Goal: Task Accomplishment & Management: Complete application form

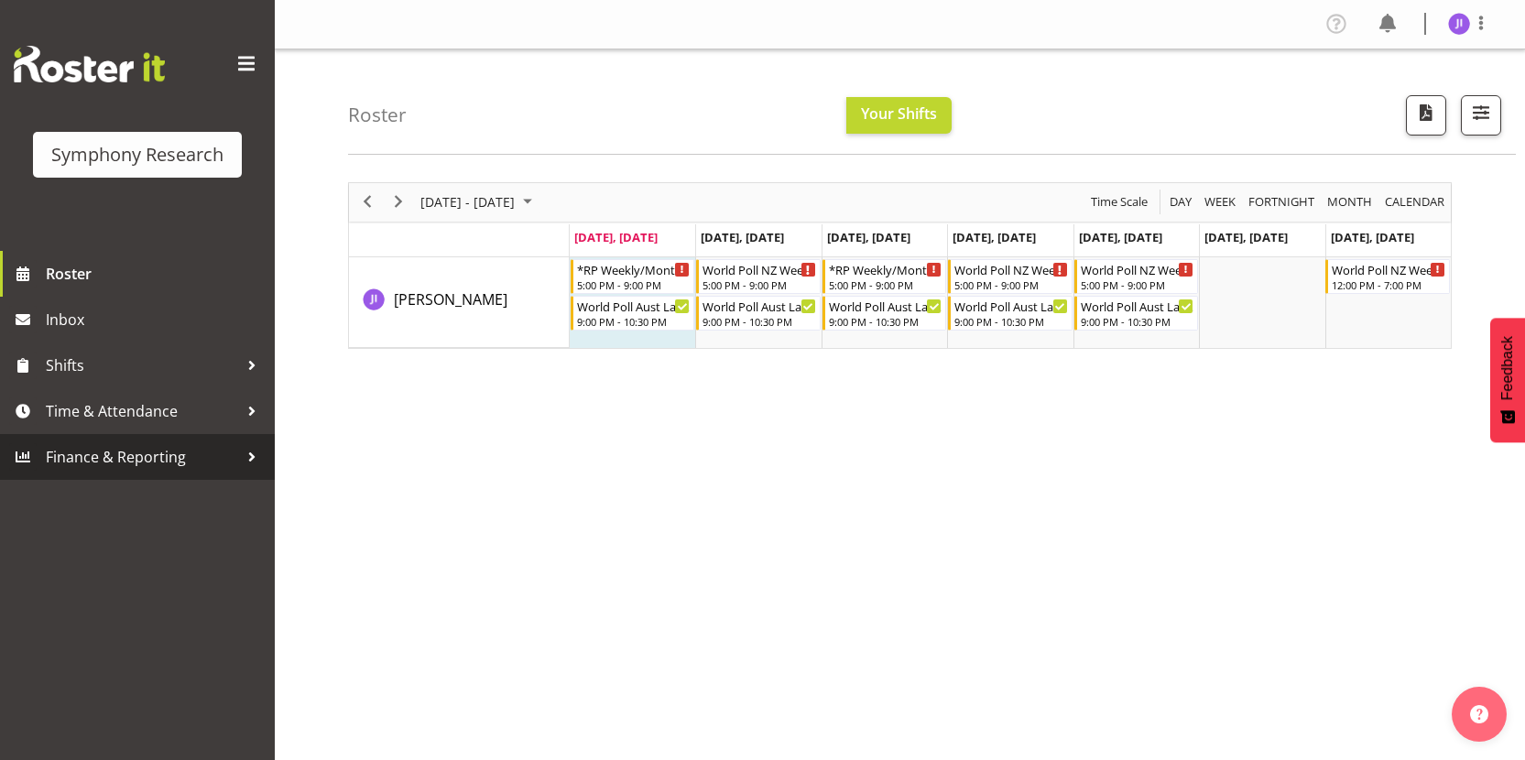
click at [134, 460] on span "Finance & Reporting" at bounding box center [142, 456] width 192 height 27
click at [153, 424] on span "Time & Attendance" at bounding box center [142, 410] width 192 height 27
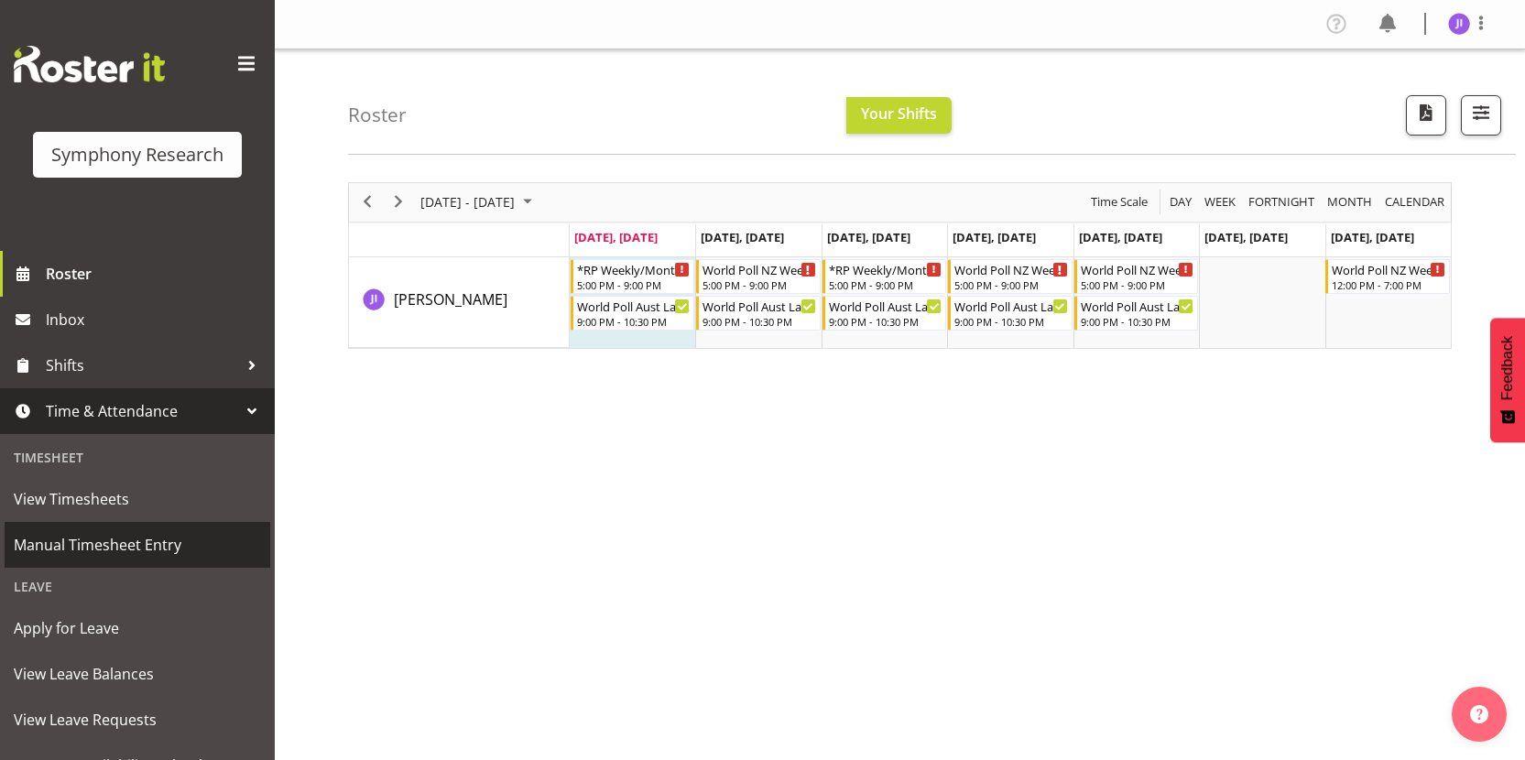
click at [101, 547] on span "Manual Timesheet Entry" at bounding box center [137, 544] width 247 height 27
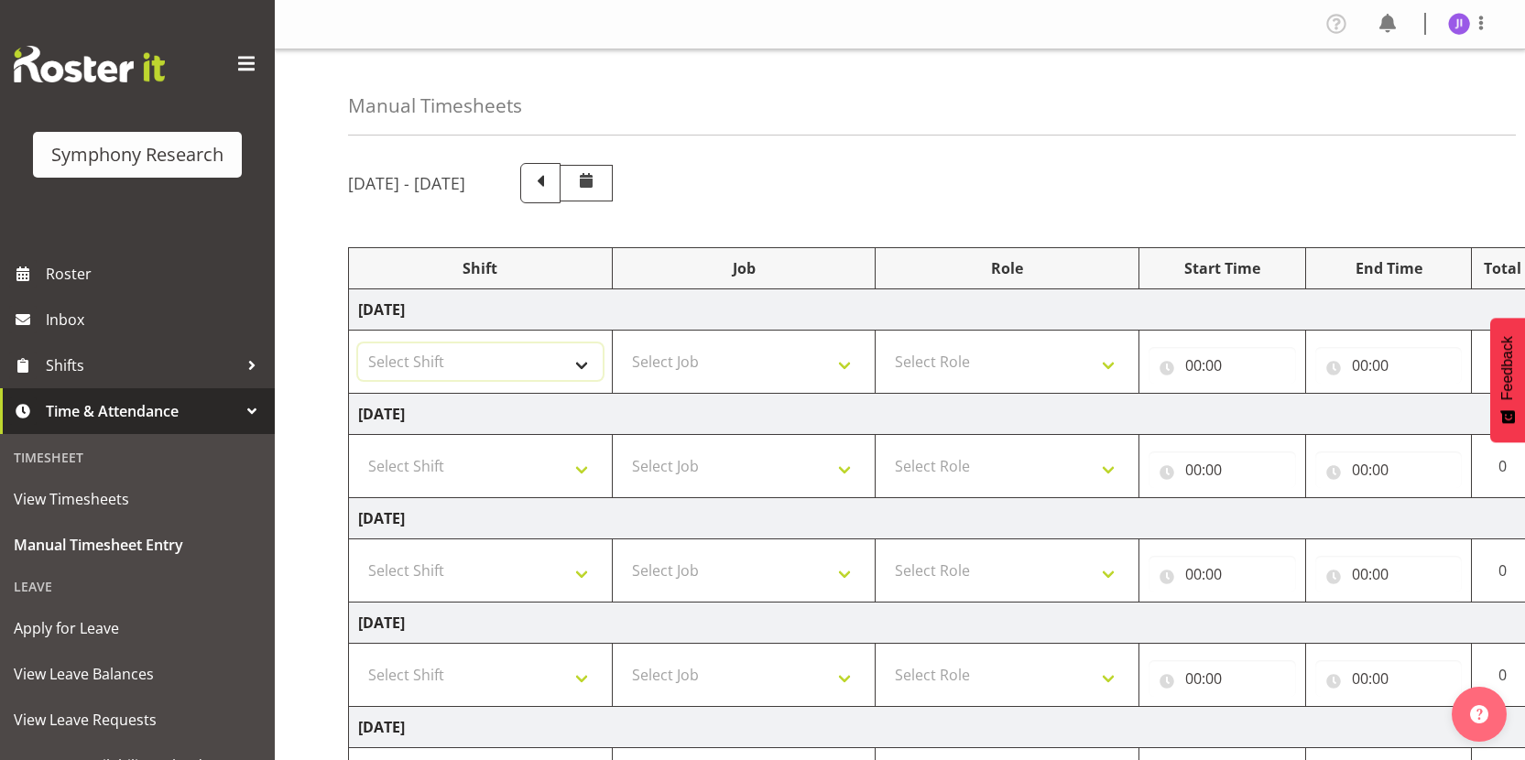
click at [513, 343] on select "Select Shift !!Weekend Residential (Roster IT Shift Label) *Business 9/10am ~ 4…" at bounding box center [480, 361] width 245 height 37
select select "48116"
click at [358, 343] on select "Select Shift !!Weekend Residential (Roster IT Shift Label) *Business 9/10am ~ 4…" at bounding box center [480, 361] width 245 height 37
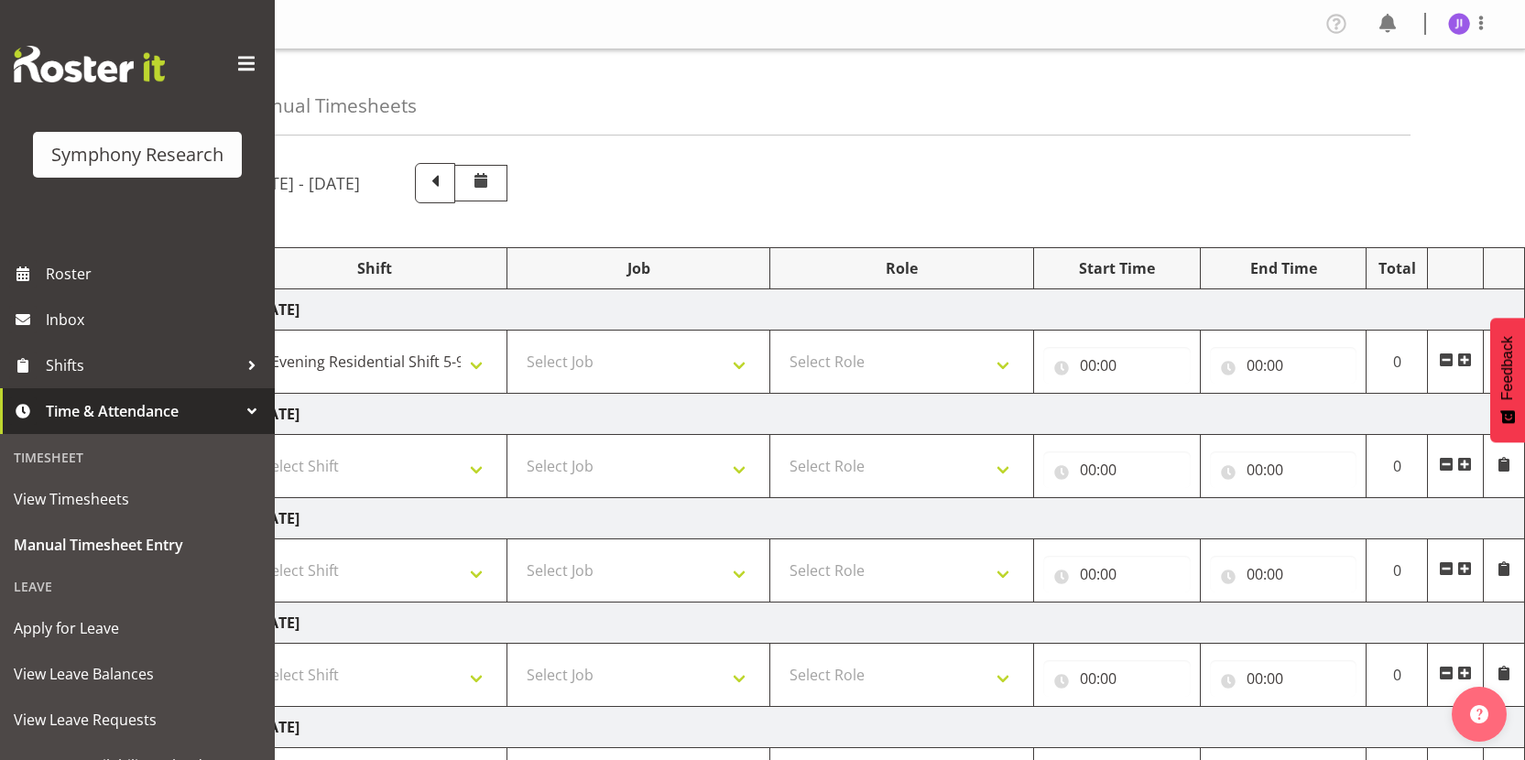
click at [1455, 358] on td at bounding box center [1455, 362] width 56 height 63
click at [1462, 358] on span at bounding box center [1464, 360] width 15 height 15
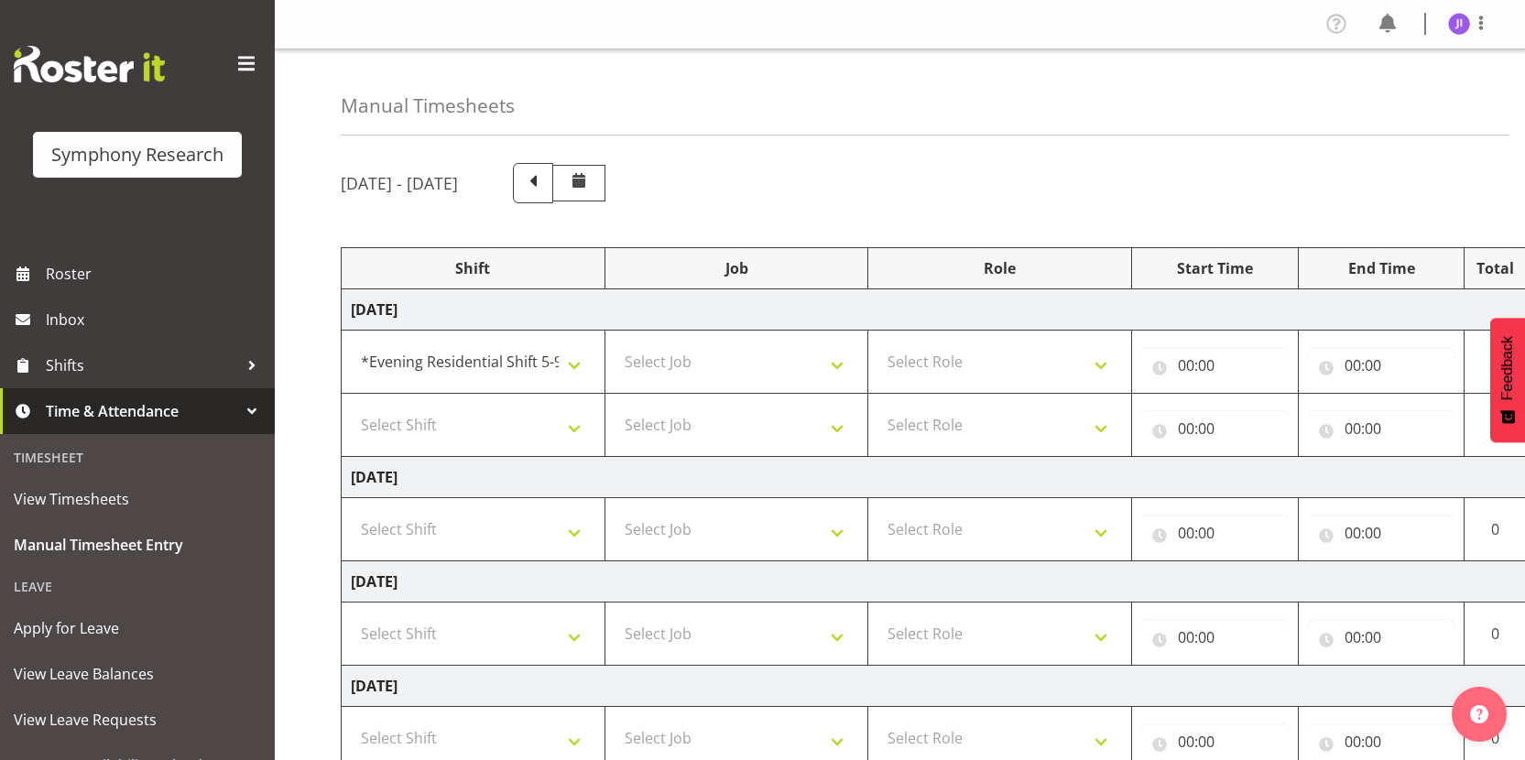
scroll to position [0, 0]
click at [469, 435] on select "Select Shift !!Weekend Residential (Roster IT Shift Label) *Business 9/10am ~ 4…" at bounding box center [480, 425] width 245 height 37
select select "48116"
click at [358, 407] on select "Select Shift !!Weekend Residential (Roster IT Shift Label) *Business 9/10am ~ 4…" at bounding box center [480, 425] width 245 height 37
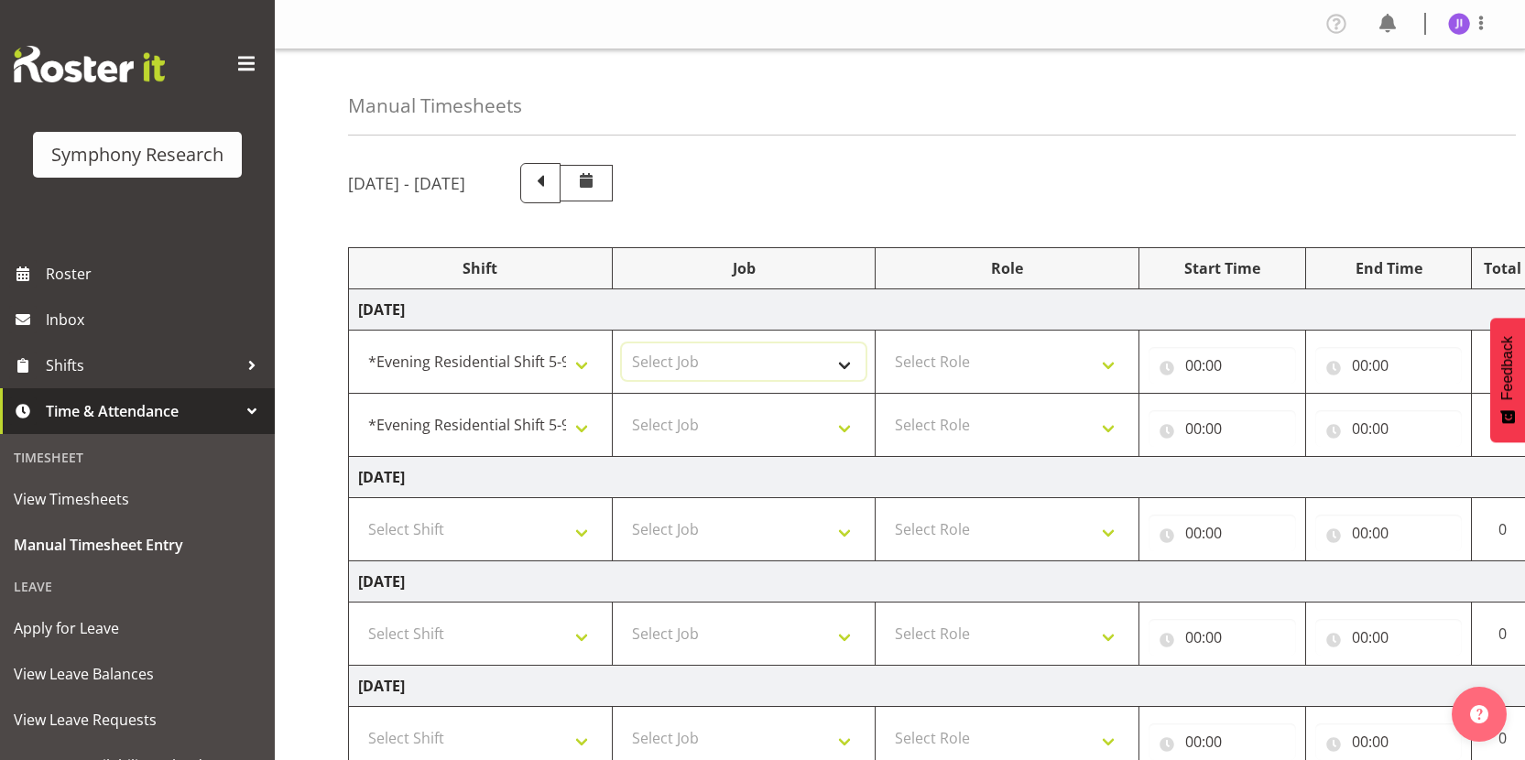
click at [753, 361] on select "Select Job 550060 IF Admin 553492 World Poll Aus Wave 2 Main 2025 553493 World …" at bounding box center [744, 361] width 245 height 37
select select "10242"
click at [622, 343] on select "Select Job 550060 IF Admin 553492 World Poll Aus Wave 2 Main 2025 553493 World …" at bounding box center [744, 361] width 245 height 37
click at [761, 427] on select "Select Job 550060 IF Admin 553492 World Poll Aus Wave 2 Main 2025 553493 World …" at bounding box center [744, 425] width 245 height 37
select select "10499"
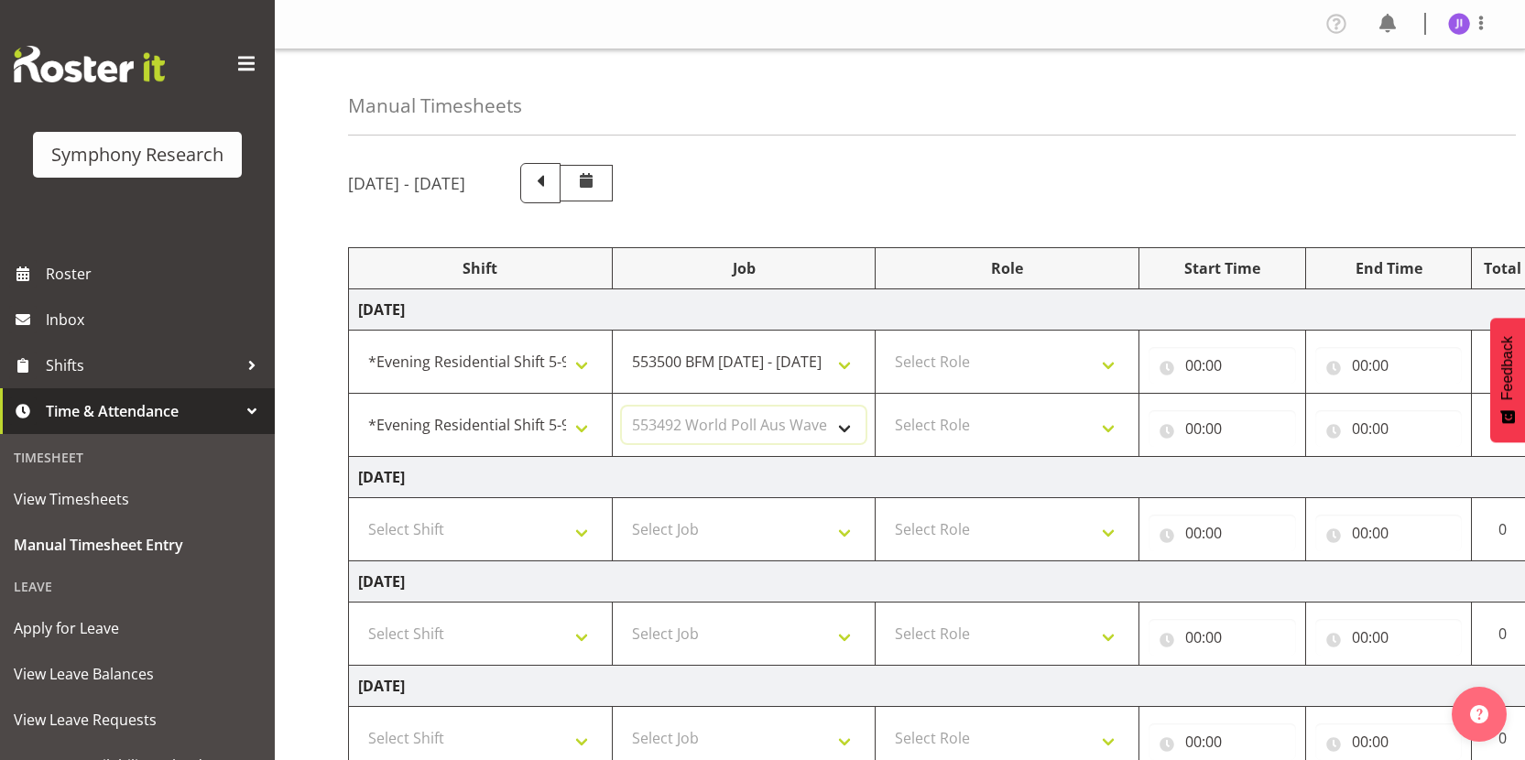
click at [622, 407] on select "Select Job 550060 IF Admin 553492 World Poll Aus Wave 2 Main 2025 553493 World …" at bounding box center [744, 425] width 245 height 37
click at [989, 369] on select "Select Role Interviewing Briefing" at bounding box center [1007, 361] width 245 height 37
select select "47"
click at [885, 343] on select "Select Role Interviewing Briefing" at bounding box center [1007, 361] width 245 height 37
click at [977, 419] on select "Select Role Interviewing Briefing" at bounding box center [1007, 425] width 245 height 37
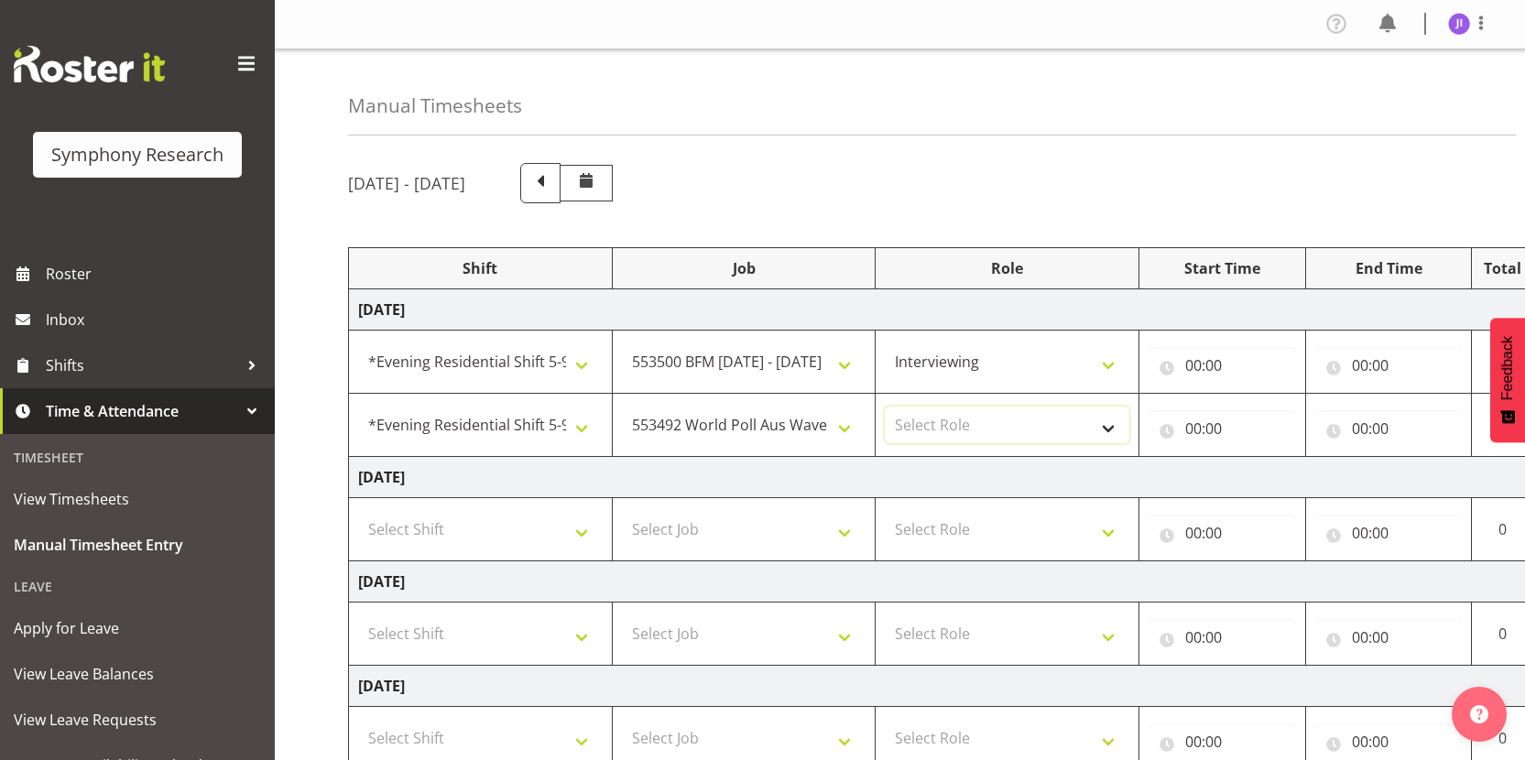
select select "47"
click at [885, 407] on select "Select Role Interviewing Briefing" at bounding box center [1007, 425] width 245 height 37
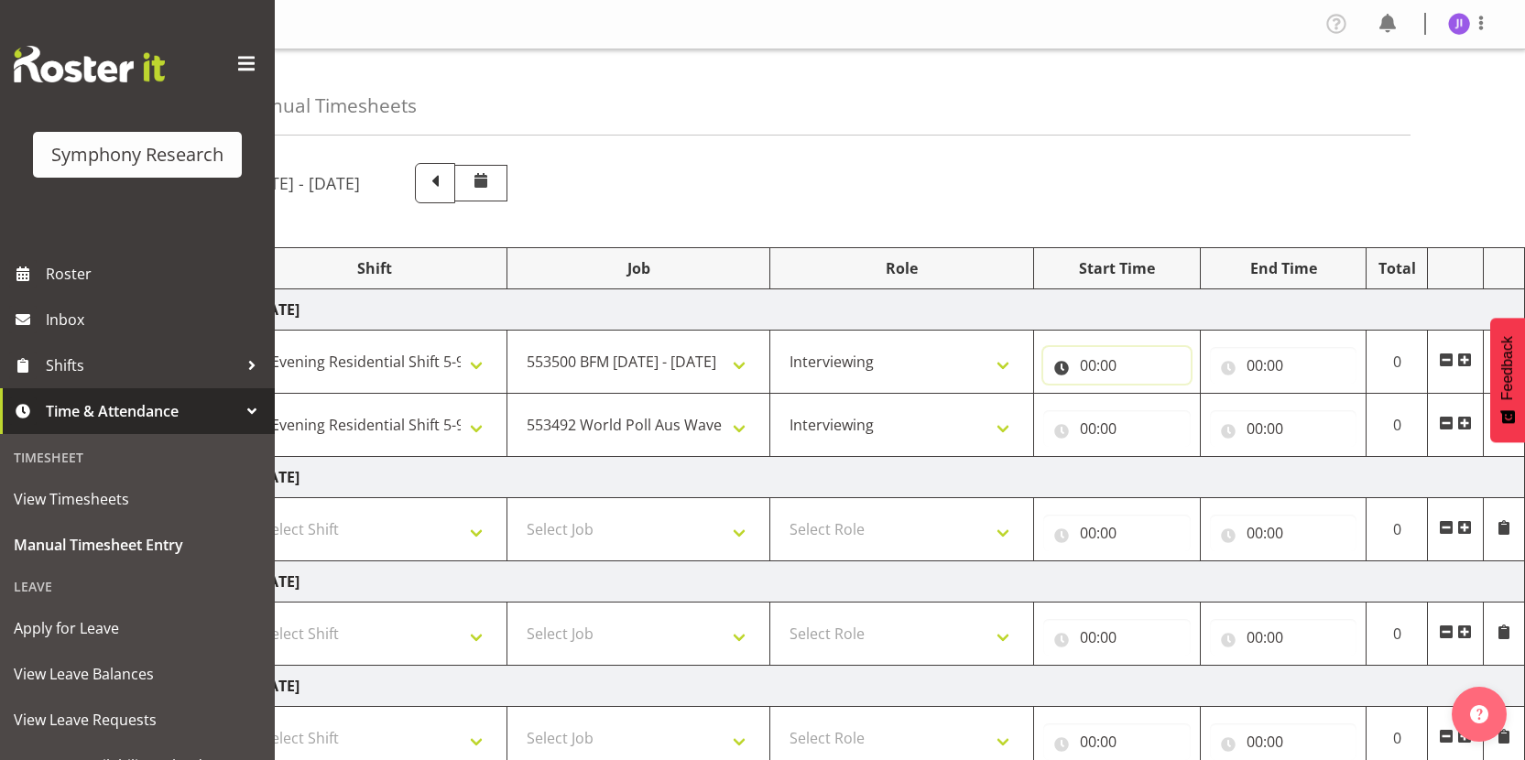
click at [1096, 368] on input "00:00" at bounding box center [1116, 365] width 147 height 37
click at [1152, 413] on select "00 01 02 03 04 05 06 07 08 09 10 11 12 13 14 15 16 17 18 19 20 21 22 23" at bounding box center [1167, 413] width 41 height 37
select select "17"
click at [1147, 395] on select "00 01 02 03 04 05 06 07 08 09 10 11 12 13 14 15 16 17 18 19 20 21 22 23" at bounding box center [1167, 413] width 41 height 37
type input "17:00"
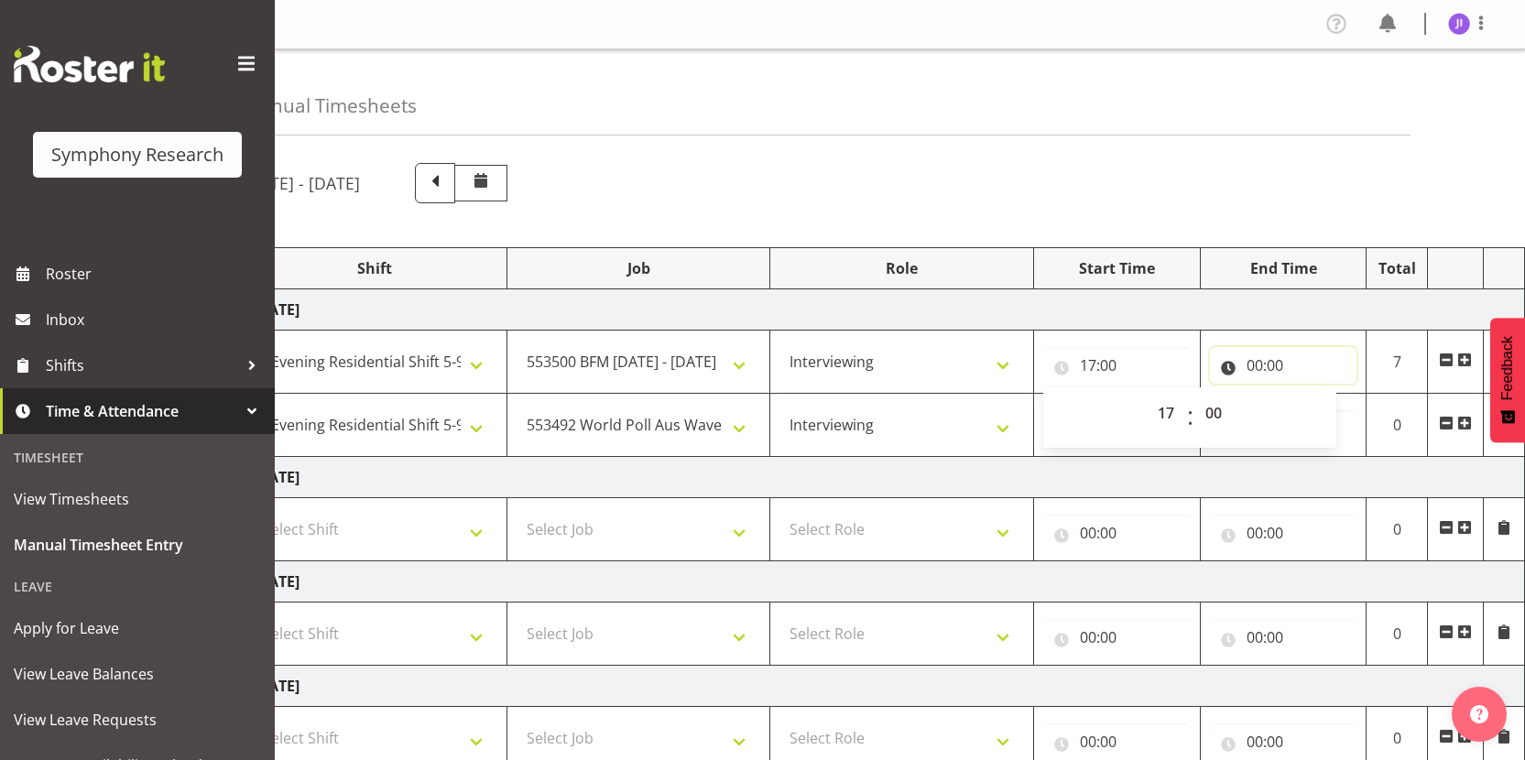
click at [1262, 367] on input "00:00" at bounding box center [1283, 365] width 147 height 37
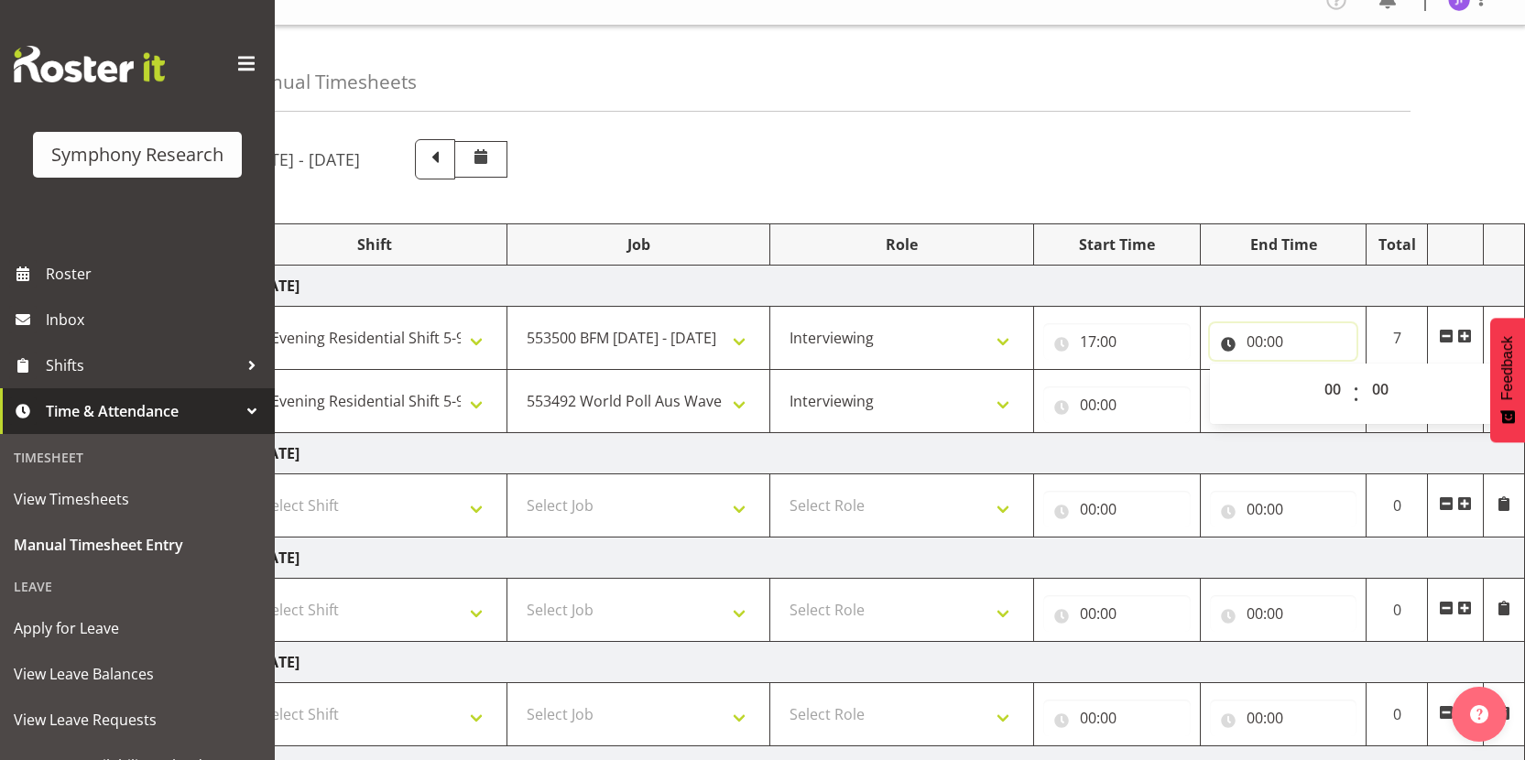
scroll to position [0, 0]
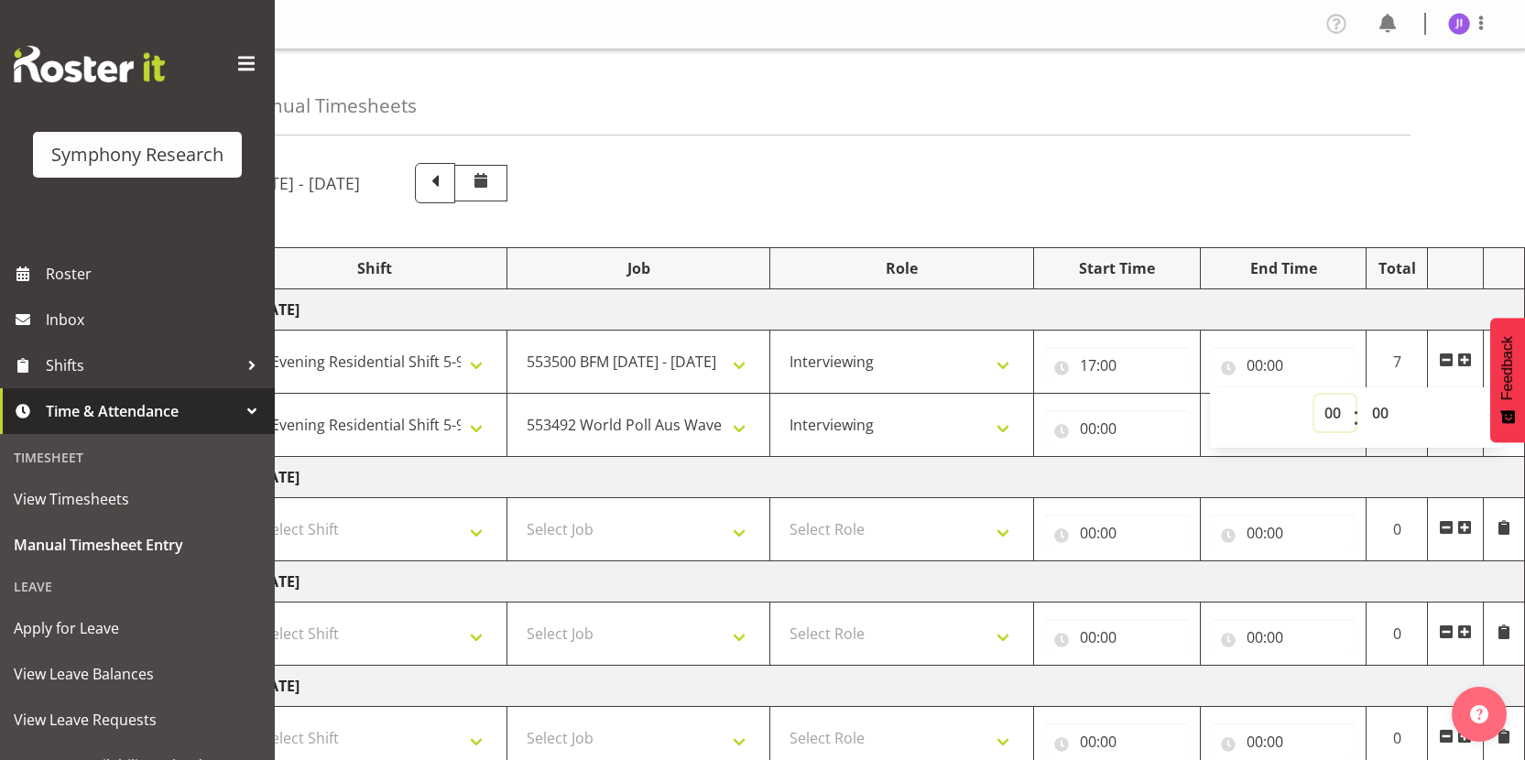
click at [1329, 409] on select "00 01 02 03 04 05 06 07 08 09 10 11 12 13 14 15 16 17 18 19 20 21 22 23" at bounding box center [1334, 413] width 41 height 37
select select "20"
click at [1314, 395] on select "00 01 02 03 04 05 06 07 08 09 10 11 12 13 14 15 16 17 18 19 20 21 22 23" at bounding box center [1334, 413] width 41 height 37
type input "20:00"
click at [1081, 432] on input "00:00" at bounding box center [1116, 428] width 147 height 37
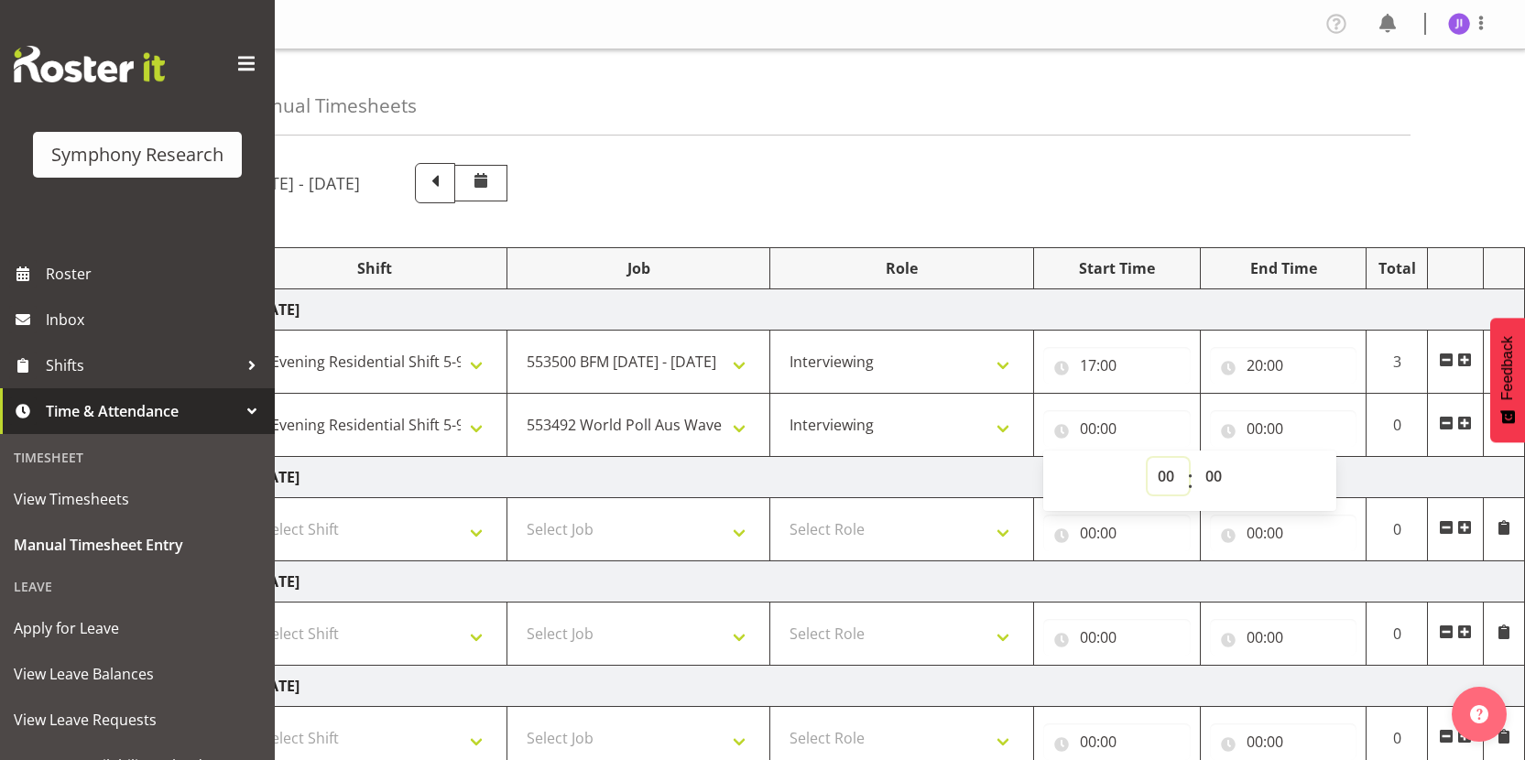
click at [1168, 480] on select "00 01 02 03 04 05 06 07 08 09 10 11 12 13 14 15 16 17 18 19 20 21 22 23" at bounding box center [1167, 476] width 41 height 37
select select "20"
click at [1147, 458] on select "00 01 02 03 04 05 06 07 08 09 10 11 12 13 14 15 16 17 18 19 20 21 22 23" at bounding box center [1167, 476] width 41 height 37
type input "20:00"
click at [1249, 430] on input "00:00" at bounding box center [1283, 428] width 147 height 37
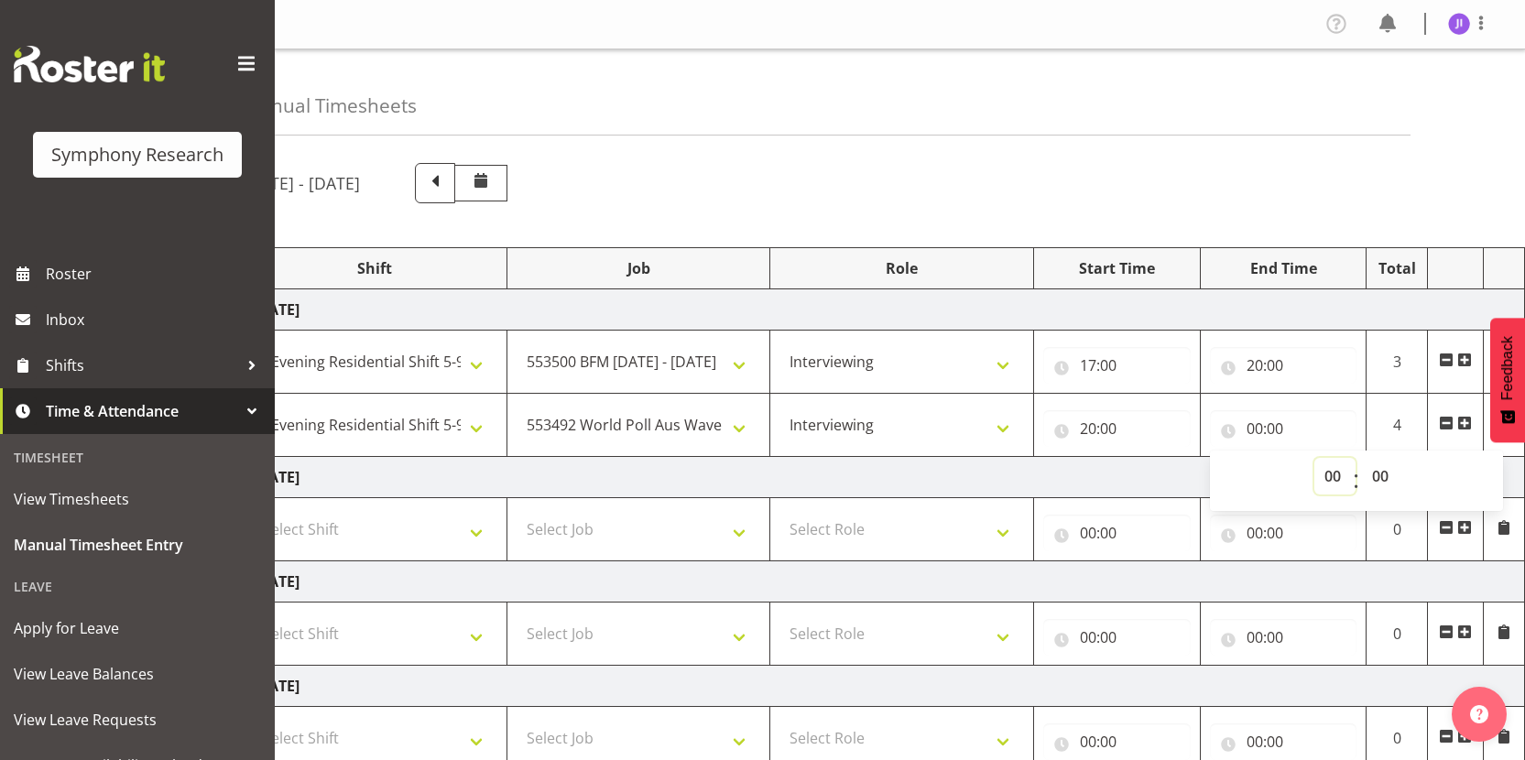
click at [1329, 477] on select "00 01 02 03 04 05 06 07 08 09 10 11 12 13 14 15 16 17 18 19 20 21 22 23" at bounding box center [1334, 476] width 41 height 37
select select "22"
click at [1314, 458] on select "00 01 02 03 04 05 06 07 08 09 10 11 12 13 14 15 16 17 18 19 20 21 22 23" at bounding box center [1334, 476] width 41 height 37
type input "22:00"
click at [1374, 473] on select "00 01 02 03 04 05 06 07 08 09 10 11 12 13 14 15 16 17 18 19 20 21 22 23 24 25 2…" at bounding box center [1382, 476] width 41 height 37
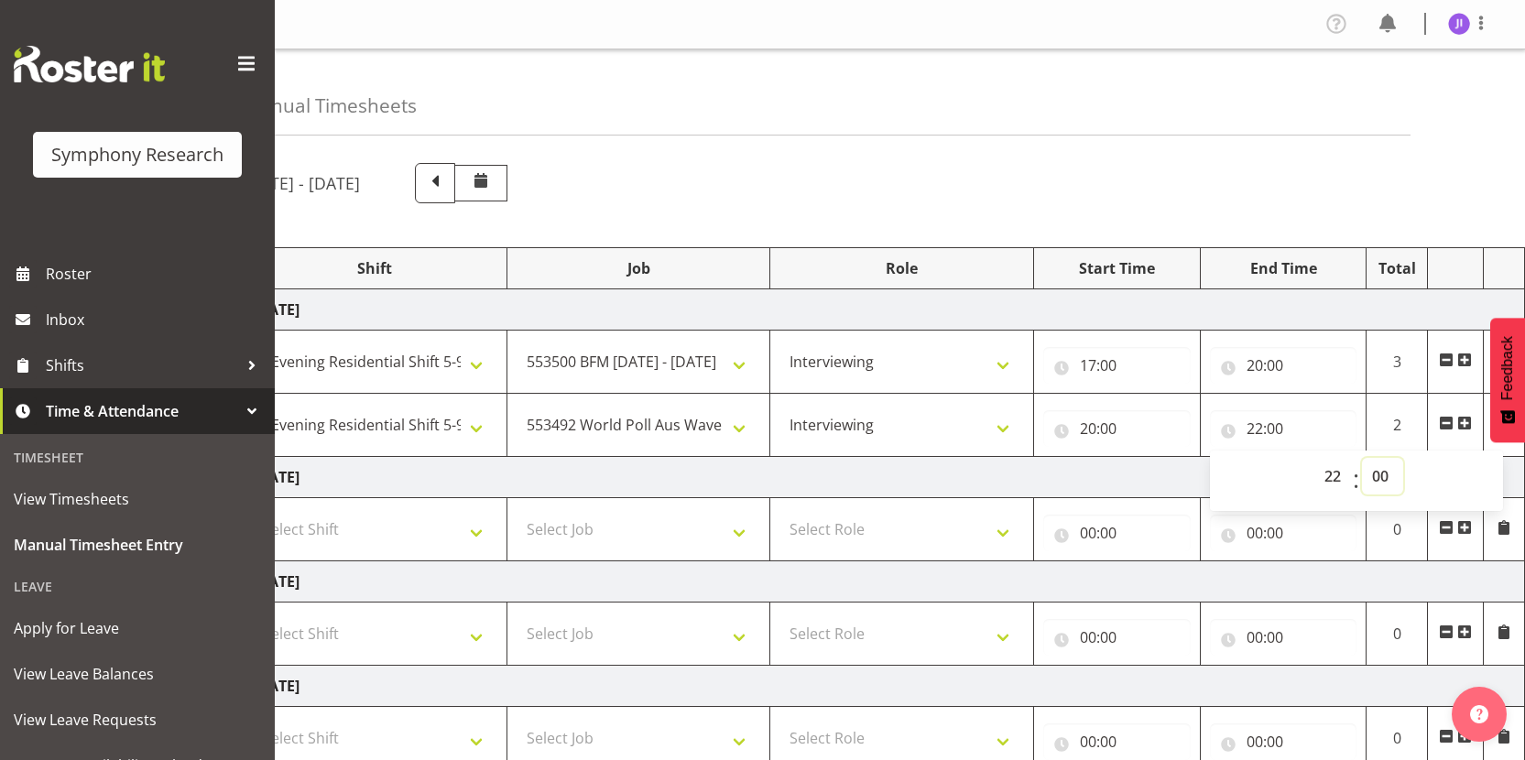
select select "30"
click at [1362, 458] on select "00 01 02 03 04 05 06 07 08 09 10 11 12 13 14 15 16 17 18 19 20 21 22 23 24 25 2…" at bounding box center [1382, 476] width 41 height 37
type input "22:30"
click at [1183, 120] on div "Manual Timesheets" at bounding box center [827, 92] width 1168 height 86
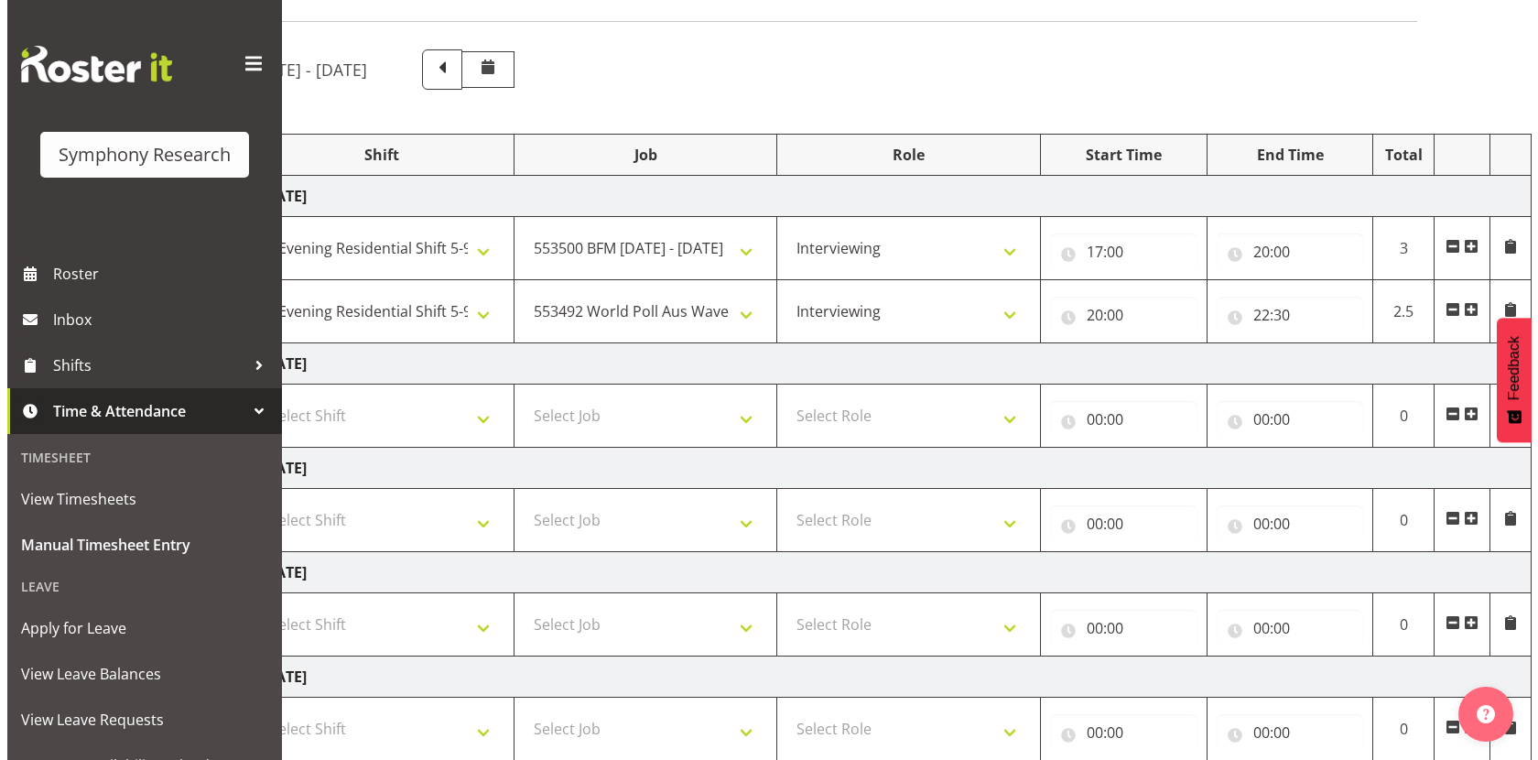
scroll to position [440, 0]
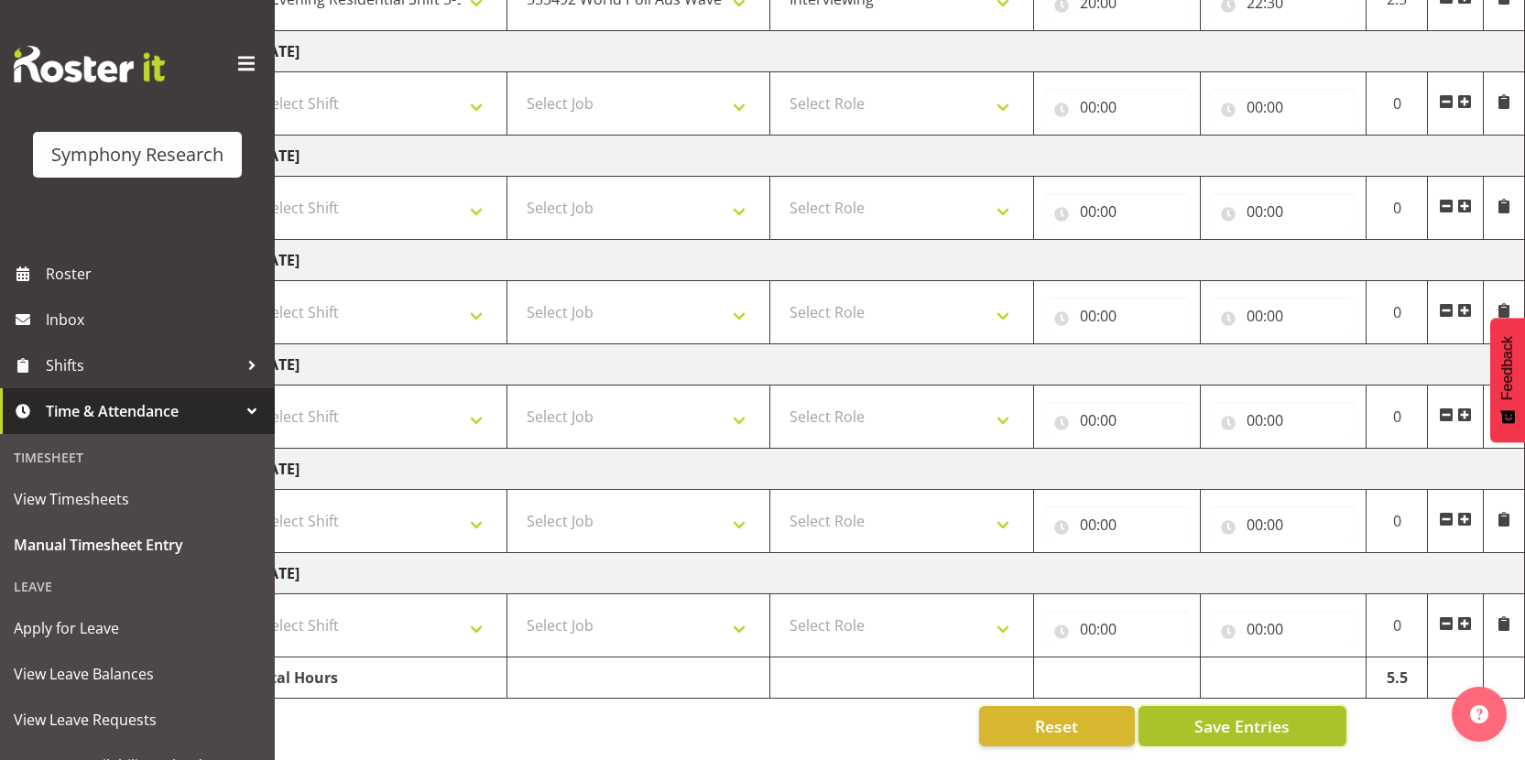
click at [1239, 714] on span "Save Entries" at bounding box center [1241, 726] width 95 height 24
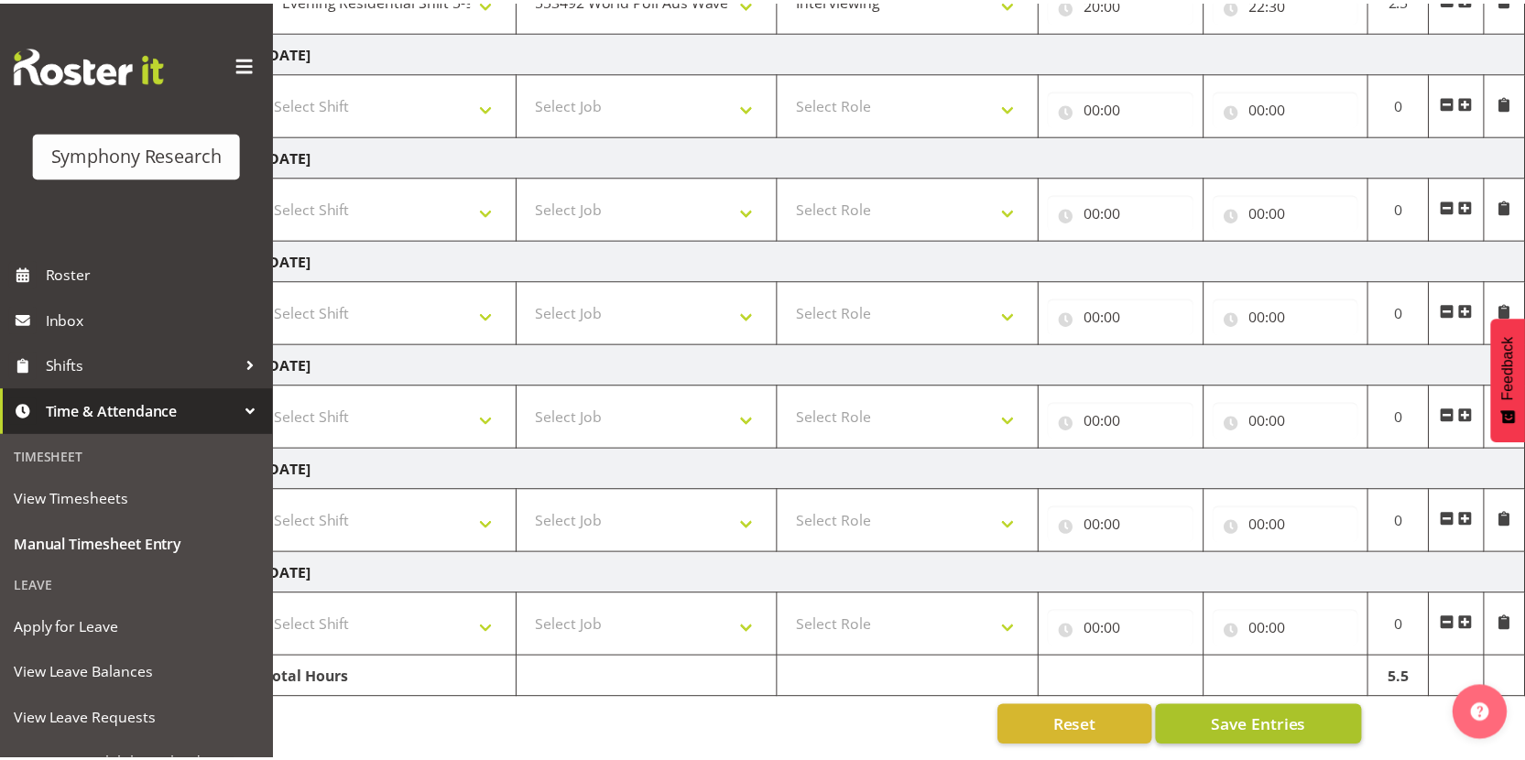
scroll to position [0, 92]
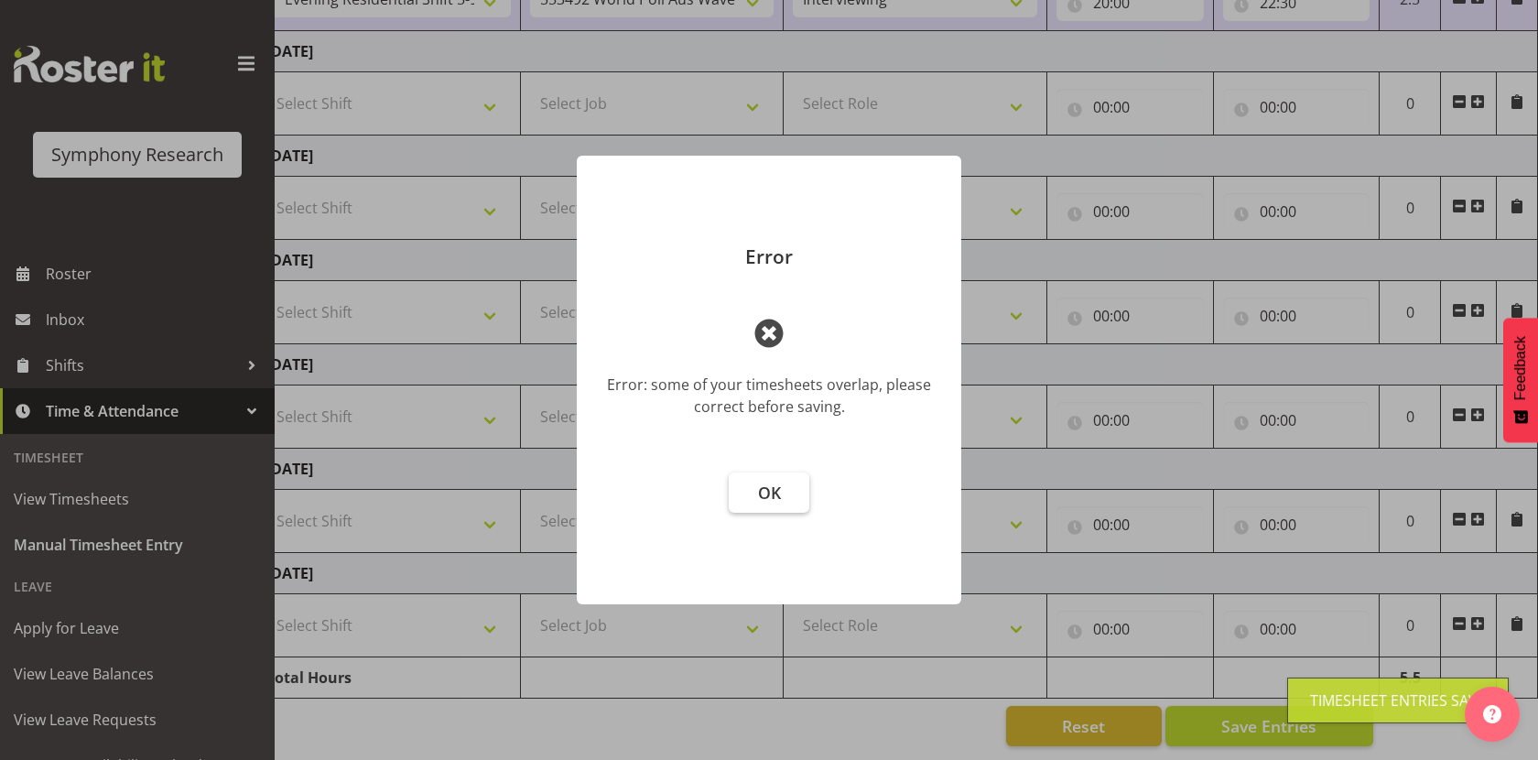
click at [765, 486] on span "OK" at bounding box center [769, 493] width 23 height 22
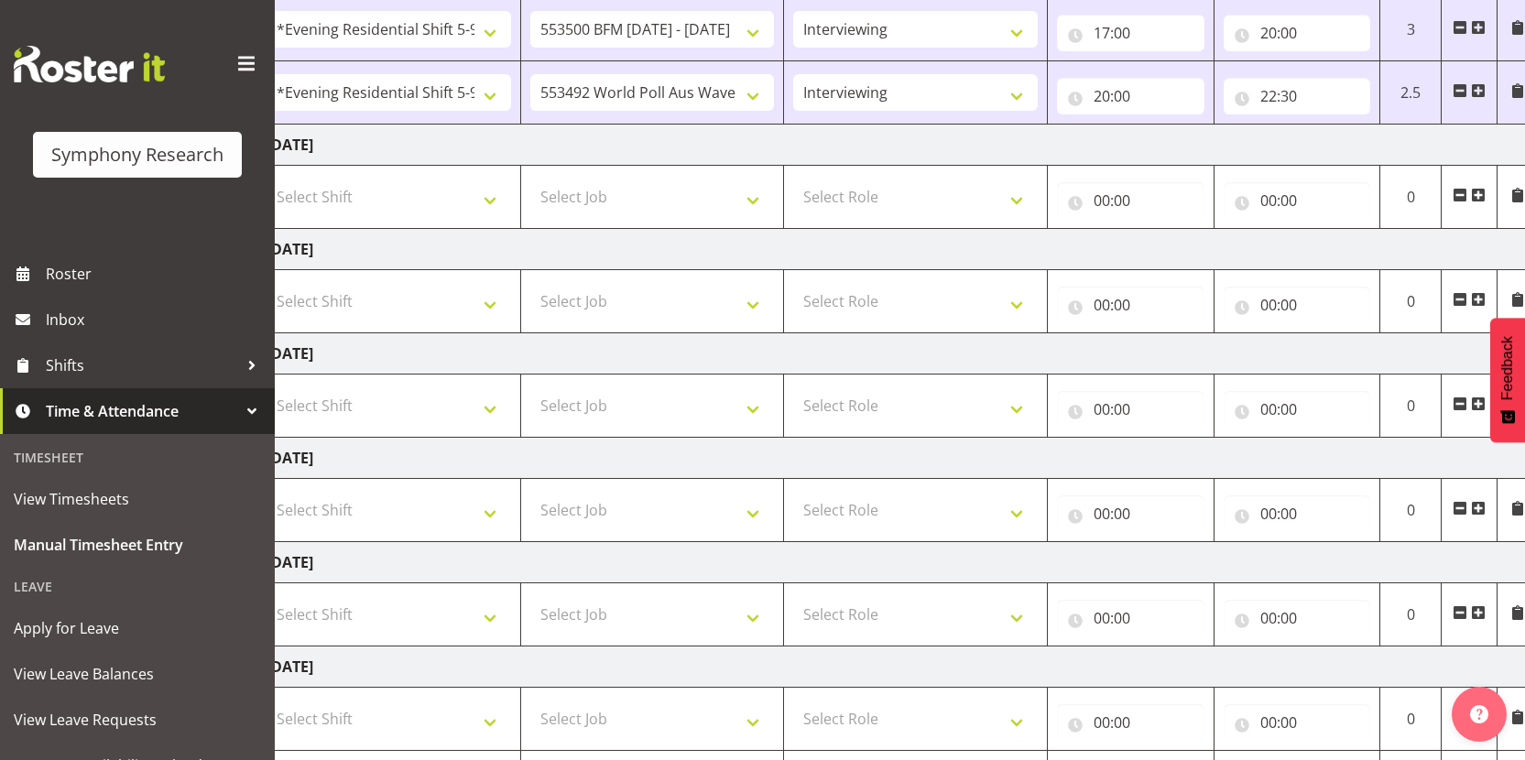
scroll to position [440, 0]
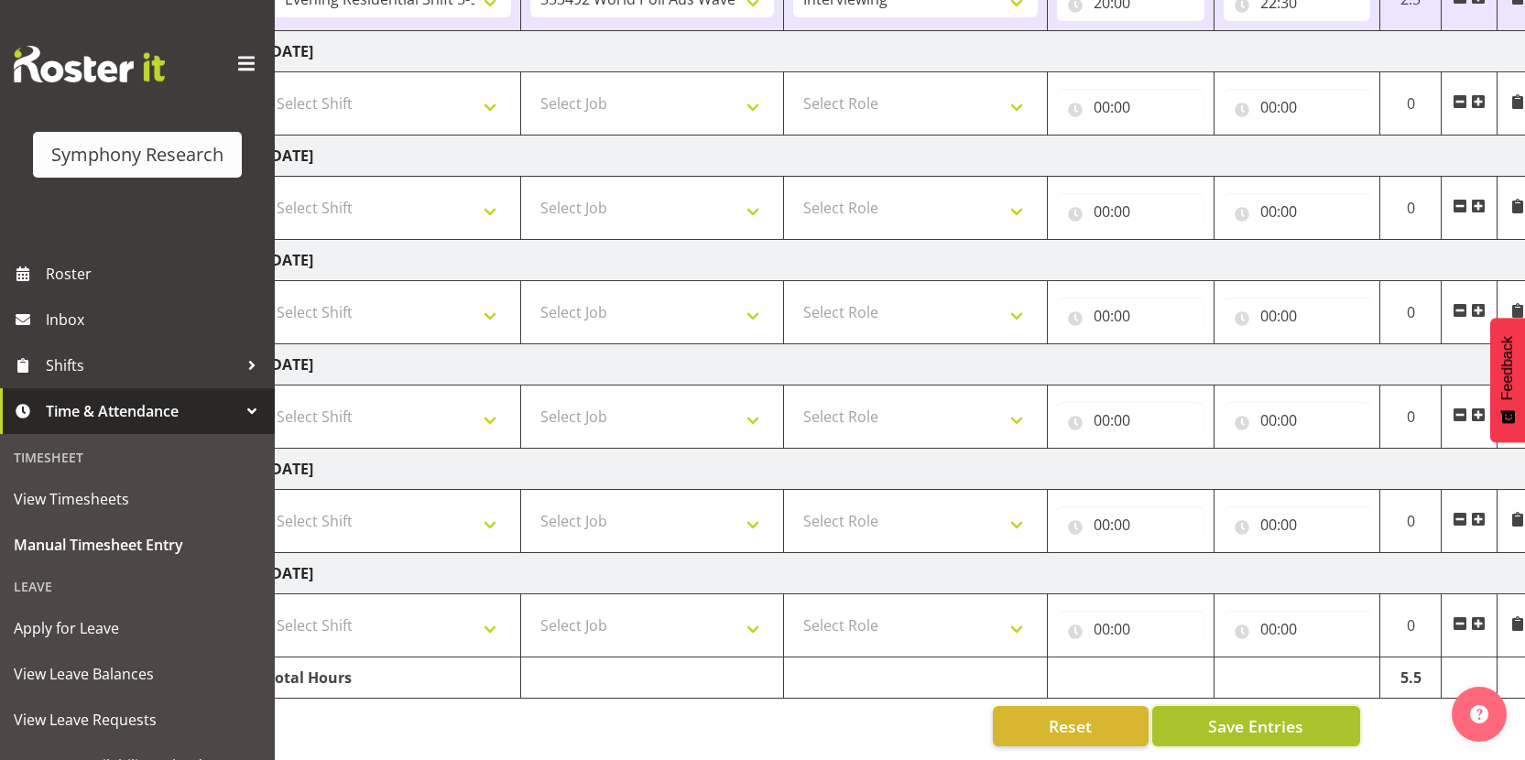
click at [1198, 710] on button "Save Entries" at bounding box center [1256, 726] width 208 height 40
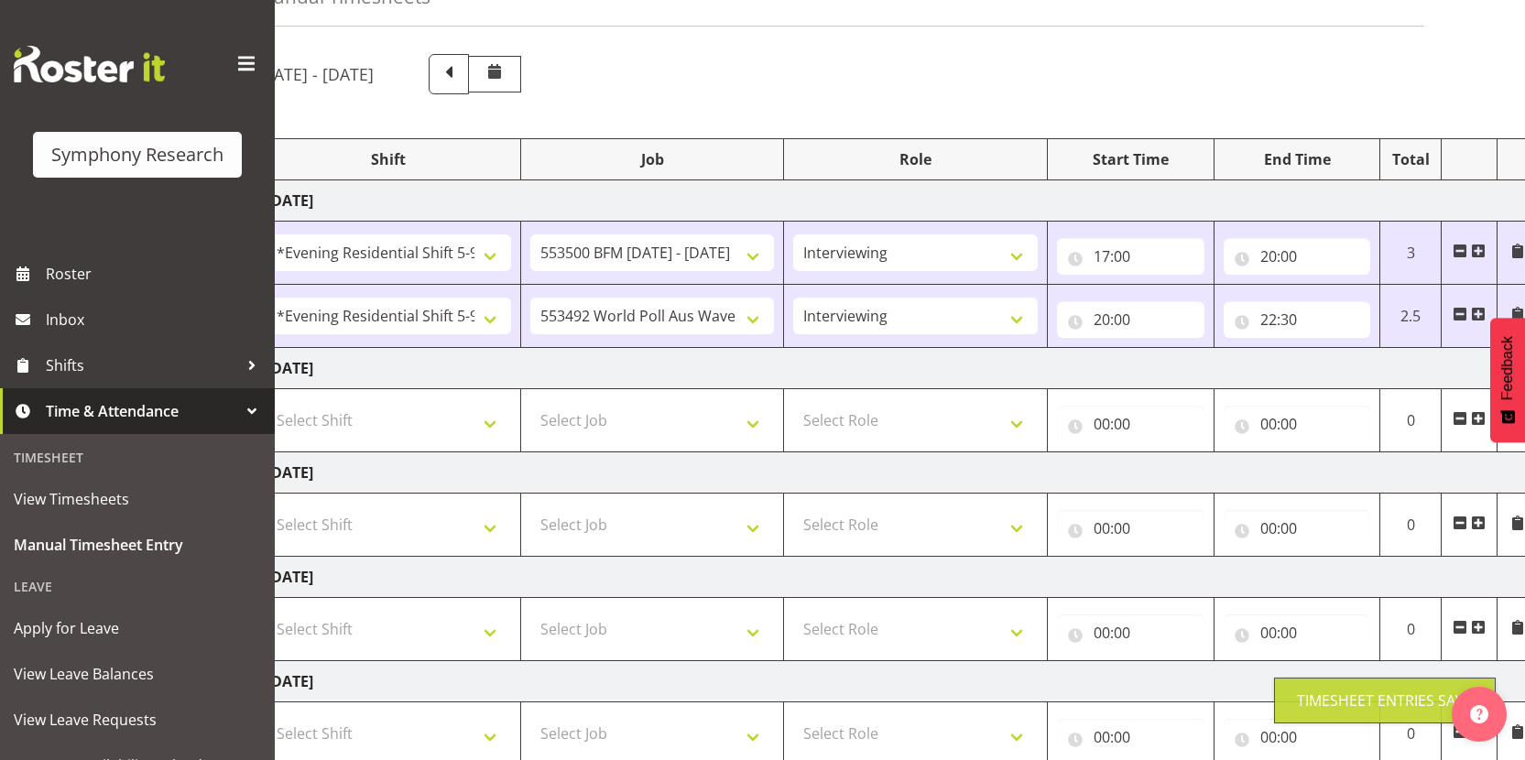
scroll to position [0, 0]
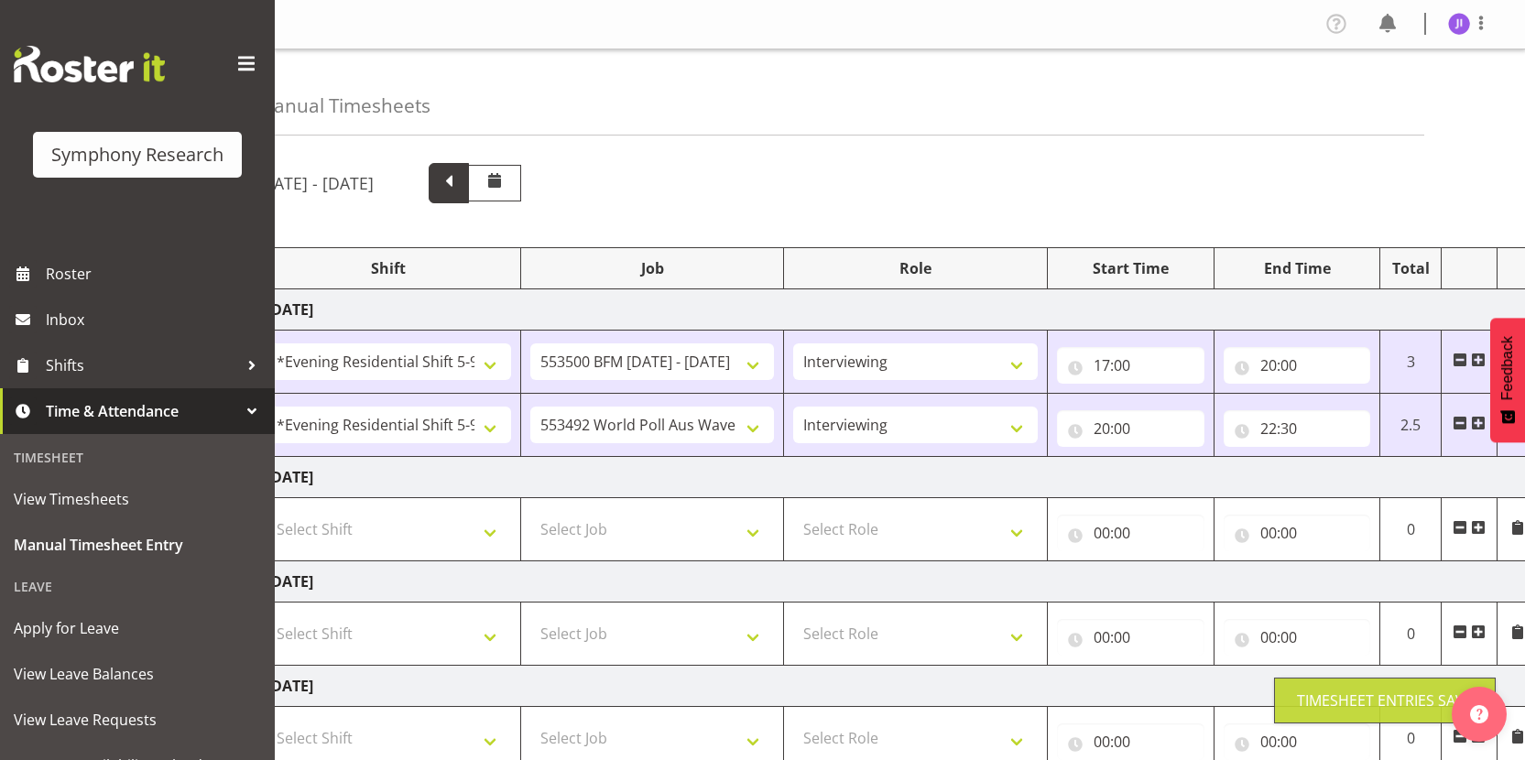
click at [461, 191] on span at bounding box center [449, 181] width 24 height 24
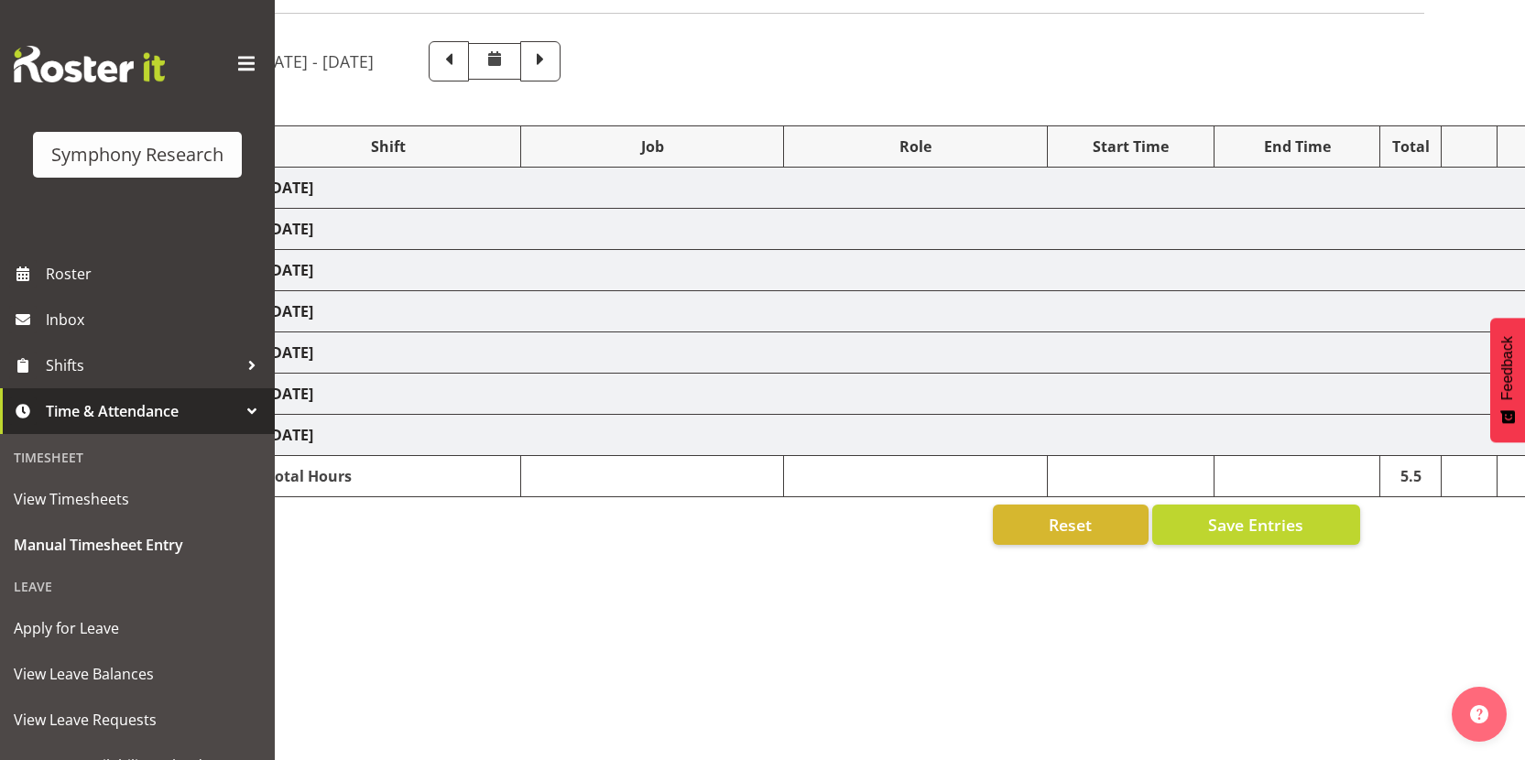
select select "48116"
select select "10633"
select select "48116"
select select "10499"
select select "48116"
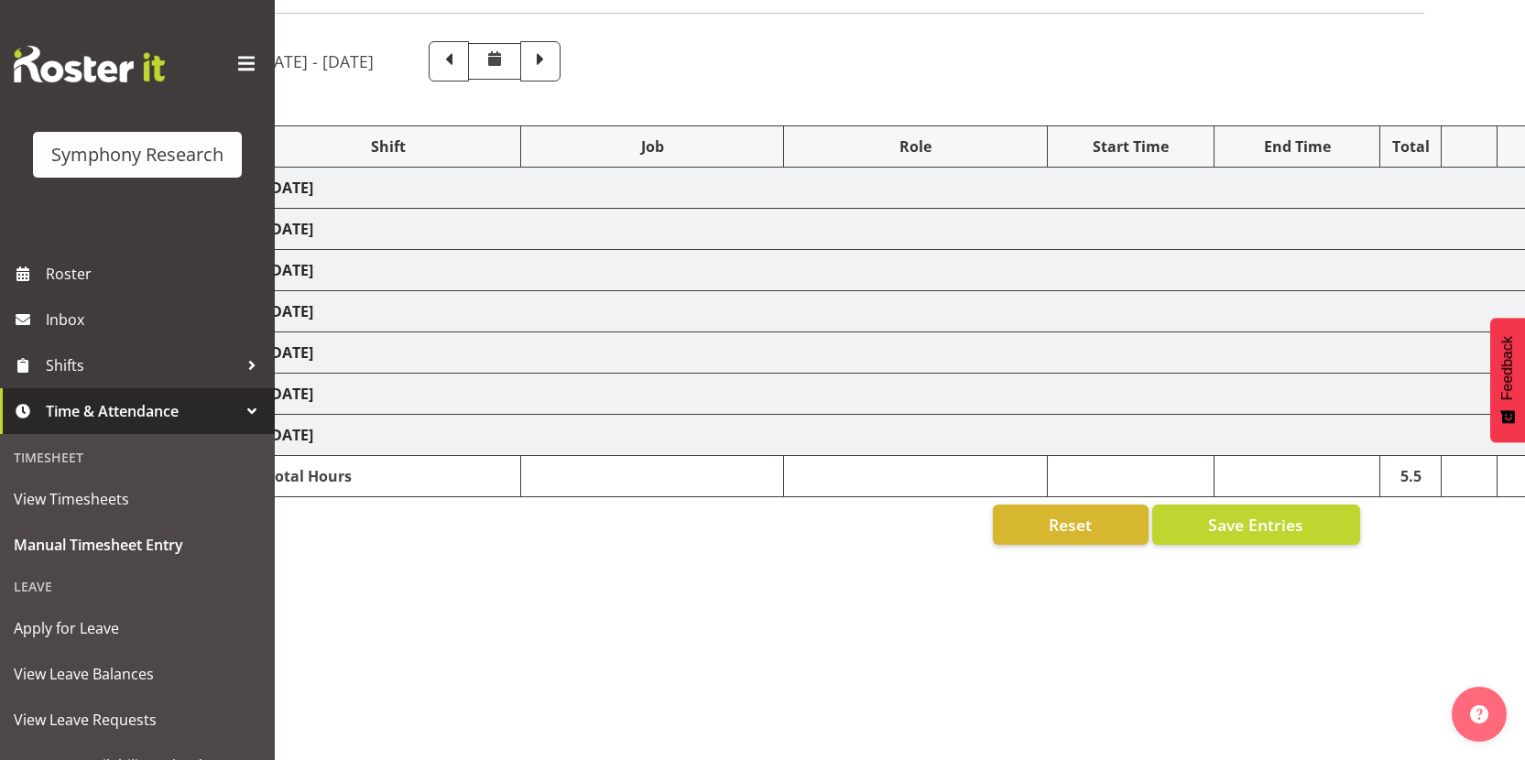
select select "10499"
select select "48116"
select select "10242"
select select "48116"
select select "10499"
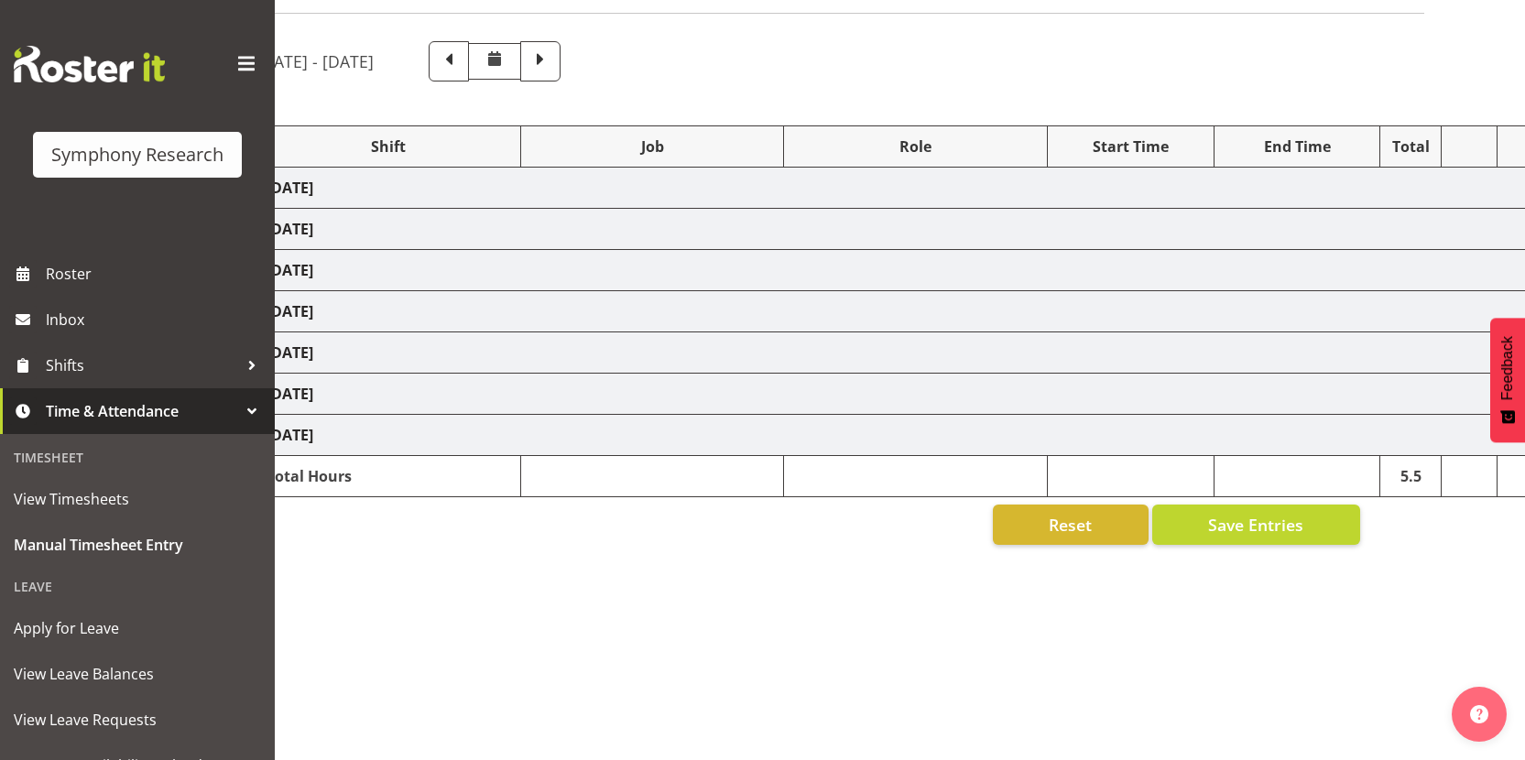
select select "48116"
select select "10499"
select select "10527"
select select "10499"
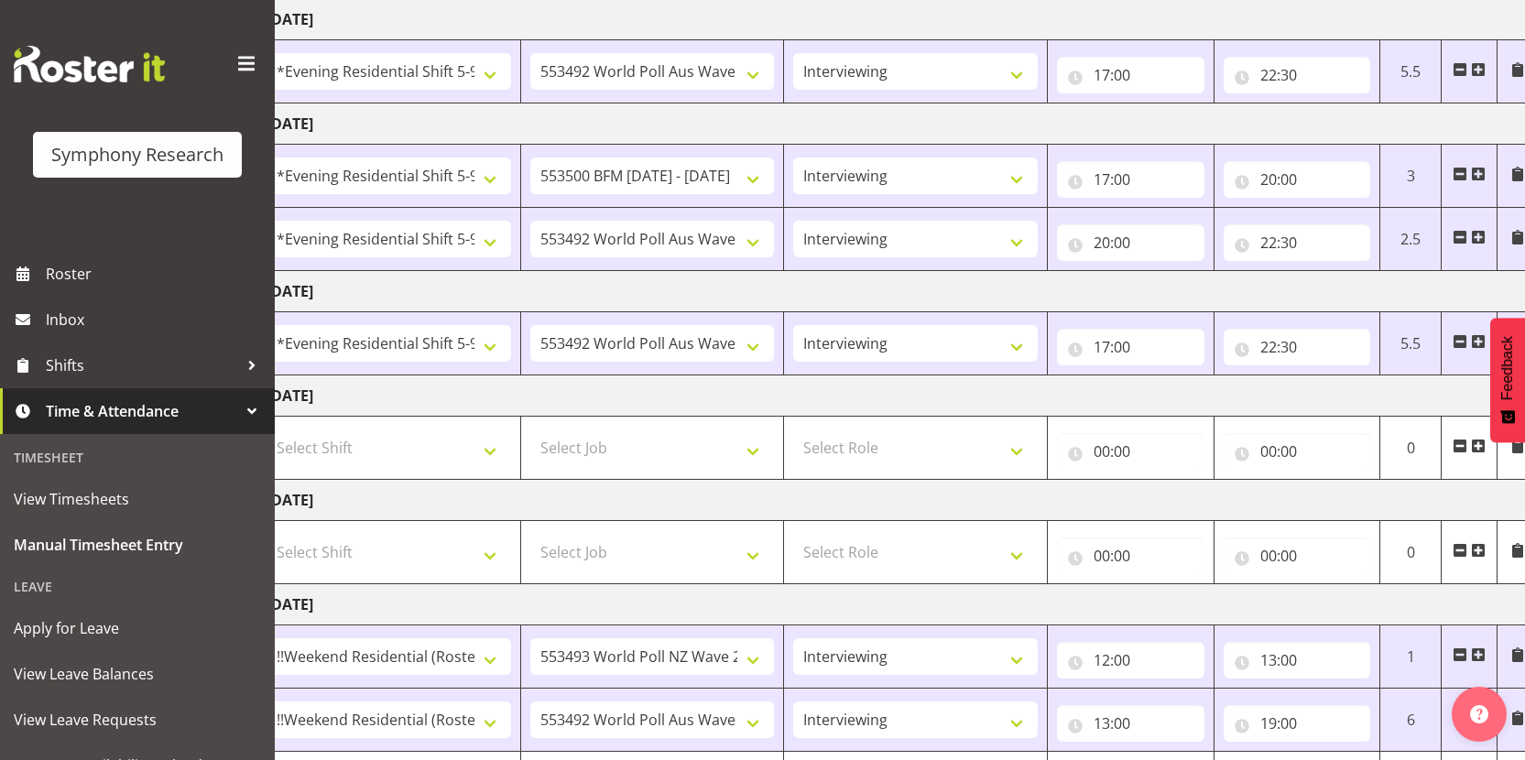
scroll to position [566, 0]
